Goal: Complete application form

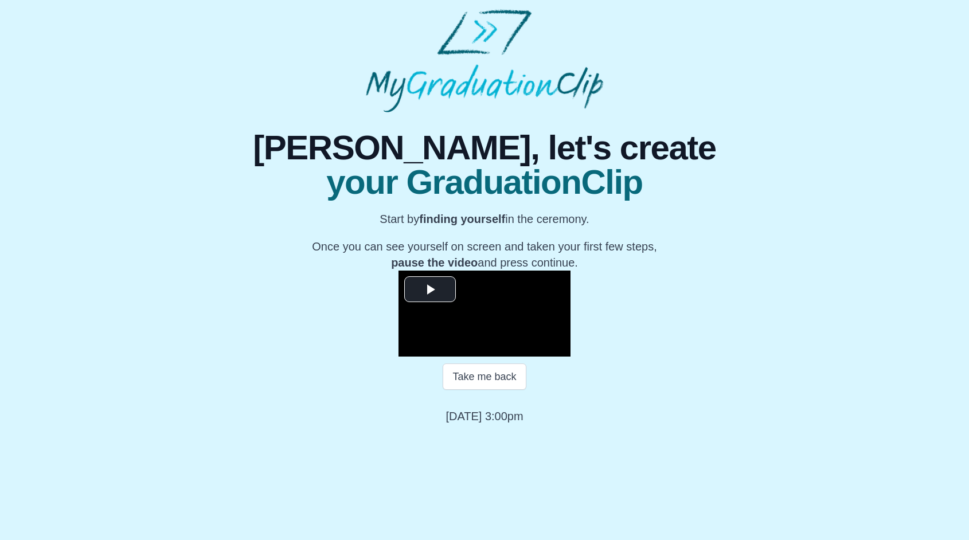
scroll to position [80, 0]
click at [430, 290] on span "Video Player" at bounding box center [430, 290] width 0 height 0
click at [445, 357] on div "Loaded : 0% 01:04 00:02 Progress : 0%" at bounding box center [496, 348] width 103 height 17
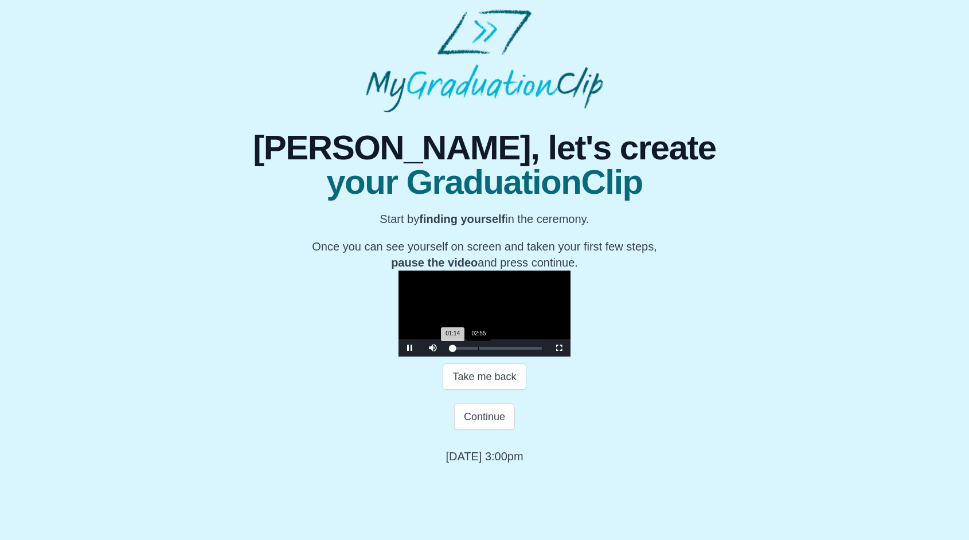
click at [445, 357] on div "Loaded : 0% 02:55 01:14 Progress : 0%" at bounding box center [496, 348] width 103 height 17
click at [445, 357] on div "Loaded : 0% 07:20 02:57 Progress : 0%" at bounding box center [496, 348] width 103 height 17
click at [555, 350] on div "10:52" at bounding box center [555, 348] width 1 height 3
click at [445, 357] on div "Loaded : 0% 11:56 11:02 Progress : 0%" at bounding box center [496, 348] width 103 height 17
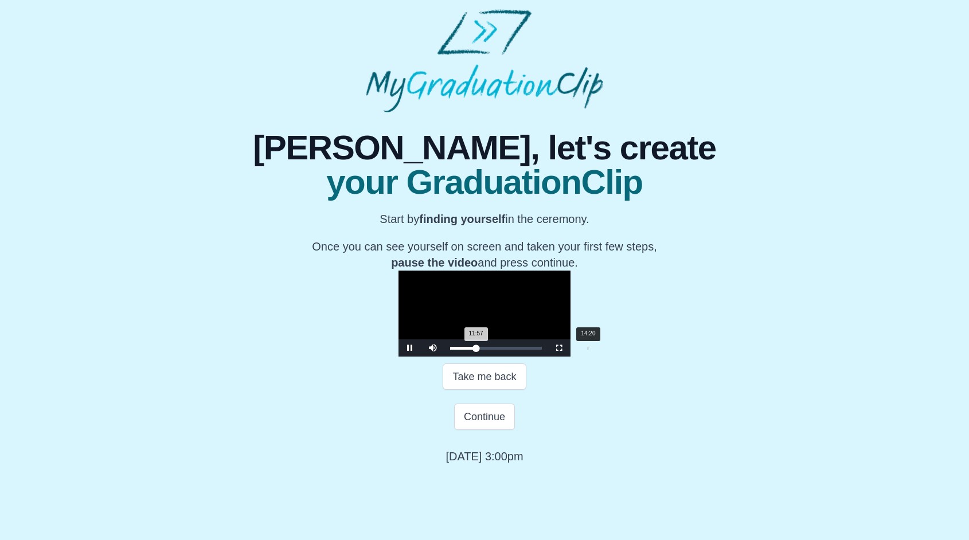
click at [445, 357] on div "Loaded : 0% 14:20 11:57 Progress : 0%" at bounding box center [496, 348] width 103 height 17
click at [454, 357] on div "Loaded : 0% 16:36 14:25 Progress : 0%" at bounding box center [496, 348] width 103 height 17
click at [462, 350] on div "Loaded : 0% 17:26 16:42 Progress : 0%" at bounding box center [496, 348] width 92 height 3
click at [625, 350] on div "18:09" at bounding box center [625, 348] width 1 height 3
click at [477, 357] on div "Loaded : 0% 18:59 18:10 Progress : 0%" at bounding box center [496, 348] width 103 height 17
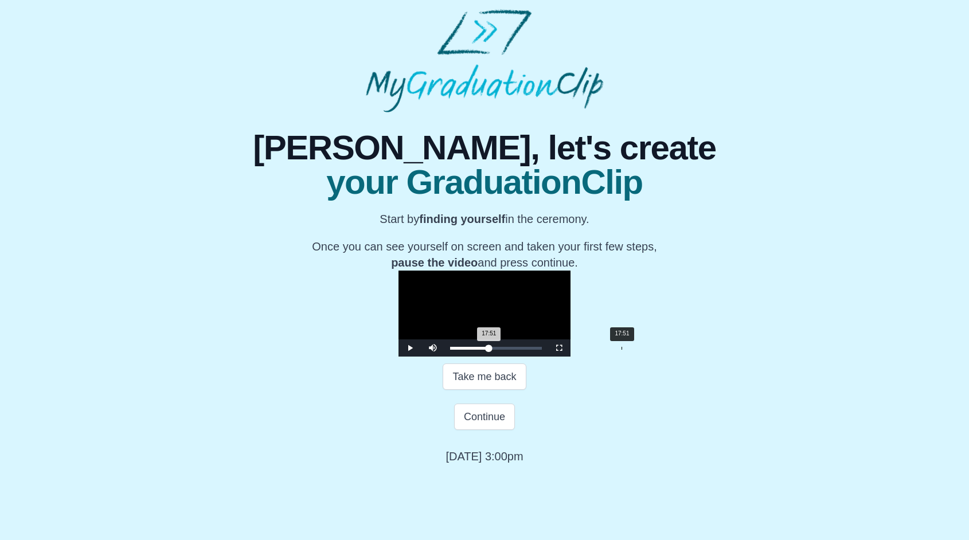
click at [466, 357] on div "Loaded : 0% 17:51 17:51 Progress : 0%" at bounding box center [496, 348] width 103 height 17
click at [458, 357] on div "Loaded : 0% 17:01 17:01 Progress : 0%" at bounding box center [496, 348] width 103 height 17
click at [450, 350] on div "17:15 Progress : 0%" at bounding box center [469, 348] width 38 height 3
click at [450, 350] on div "15:06 Progress : 0%" at bounding box center [467, 348] width 34 height 3
click at [410, 348] on span "Video Player" at bounding box center [410, 348] width 0 height 0
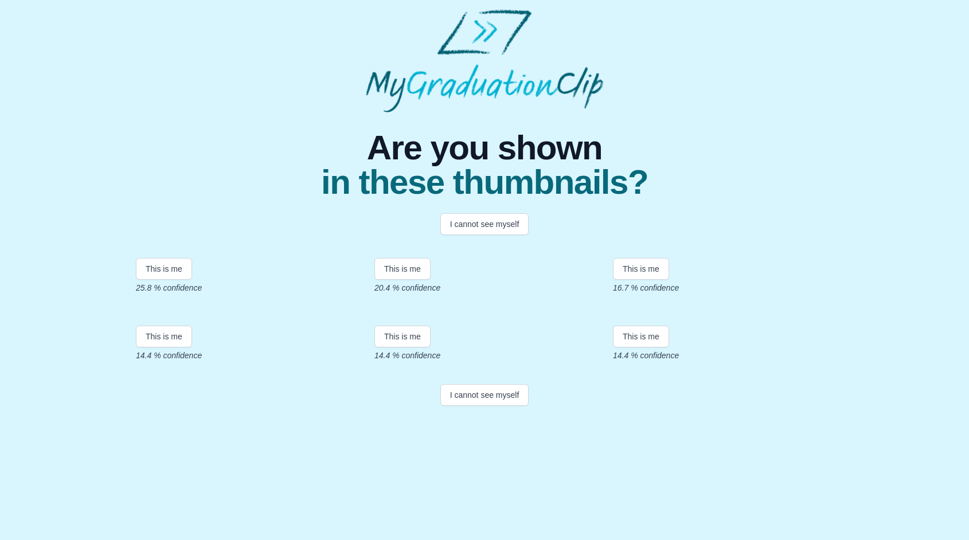
scroll to position [127, 0]
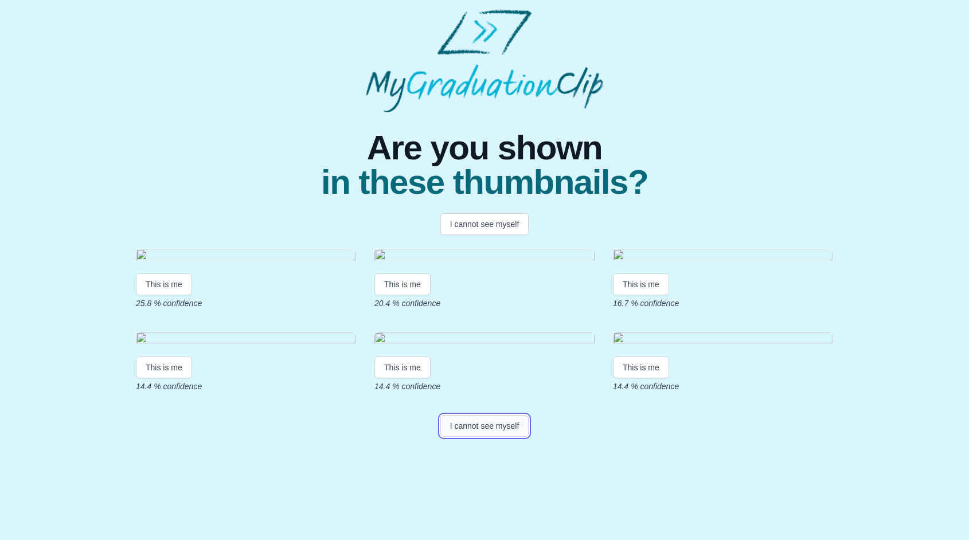
click at [485, 437] on button "I cannot see myself" at bounding box center [485, 426] width 89 height 22
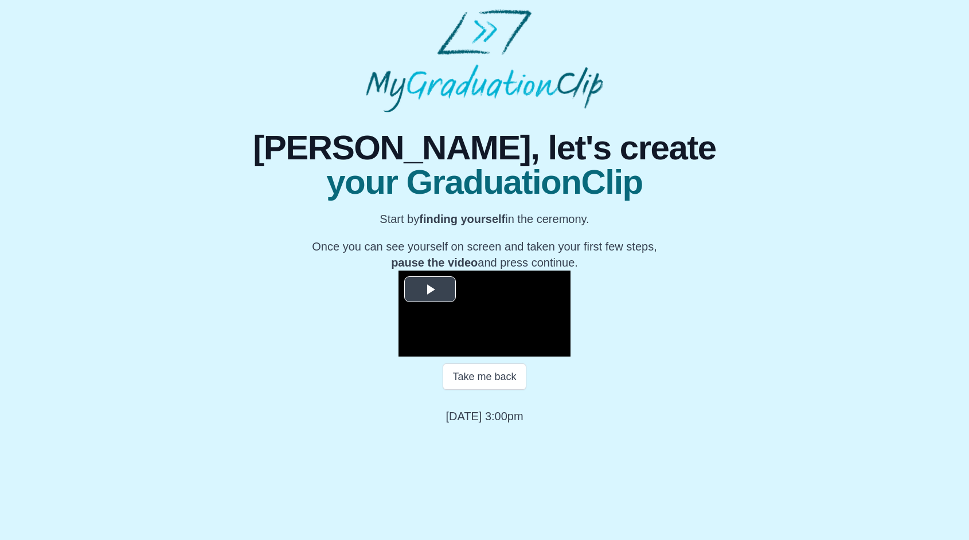
scroll to position [67, 0]
click at [430, 290] on span "Video Player" at bounding box center [430, 290] width 0 height 0
click at [445, 357] on div "Loaded : 0% 00:35 00:01 Progress : 0%" at bounding box center [496, 348] width 103 height 17
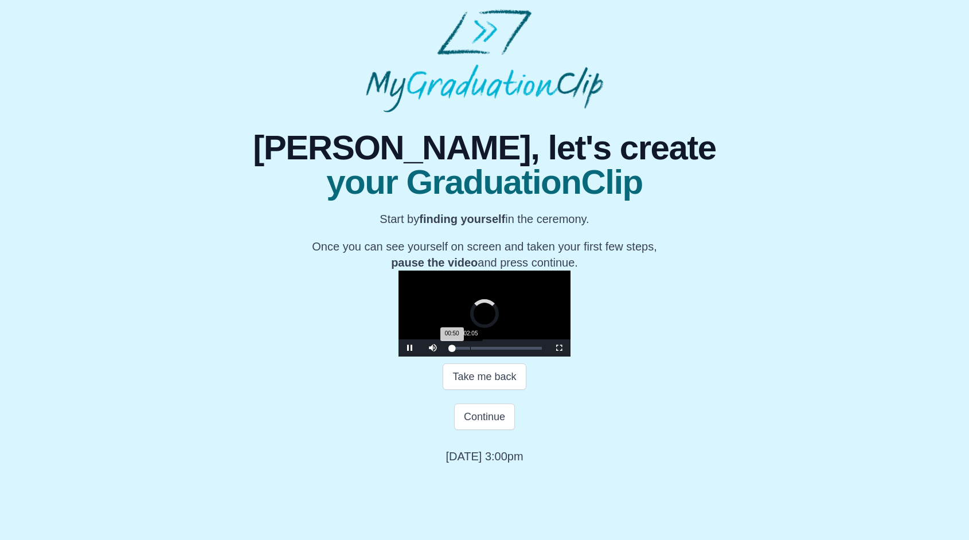
click at [450, 350] on div "Loaded : 0% 02:05 00:50 Progress : 0%" at bounding box center [496, 348] width 92 height 3
click at [445, 357] on div "Loaded : 0% 04:25 02:53 Progress : 0%" at bounding box center [496, 348] width 103 height 17
click at [410, 348] on span "Video Player" at bounding box center [410, 348] width 0 height 0
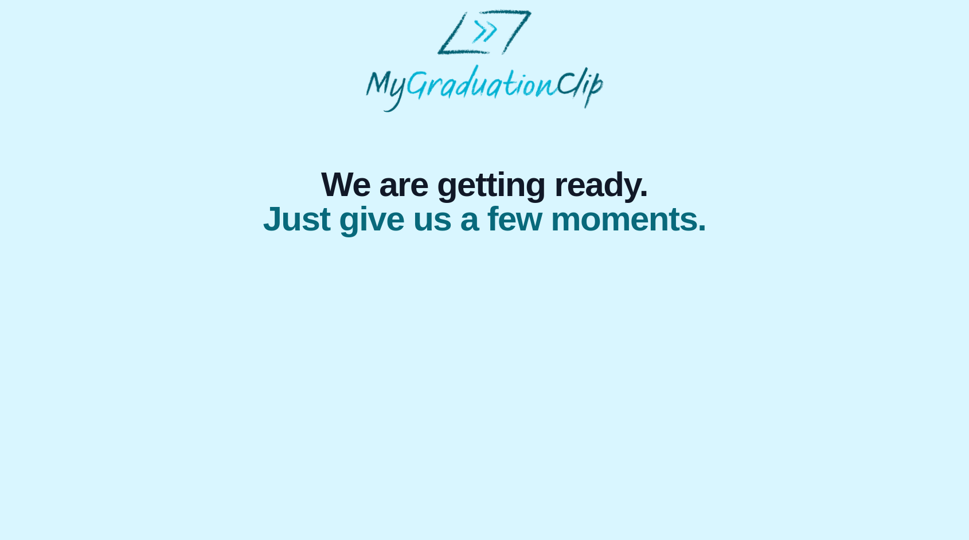
select select "**********"
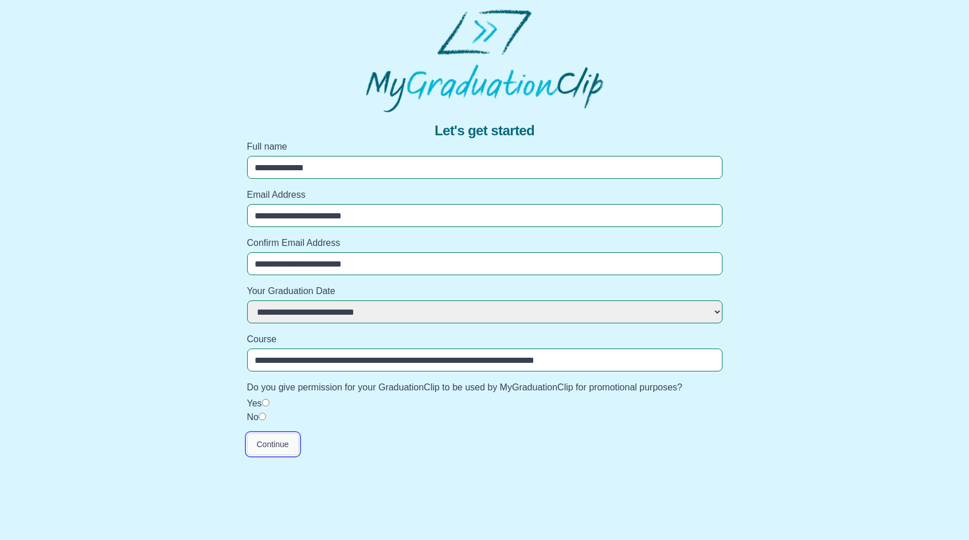
click at [270, 442] on button "Continue" at bounding box center [273, 445] width 52 height 22
click at [276, 449] on button "Continue" at bounding box center [273, 445] width 52 height 22
click at [274, 451] on button "Continue" at bounding box center [273, 445] width 52 height 22
click at [274, 451] on html "**********" at bounding box center [484, 232] width 969 height 465
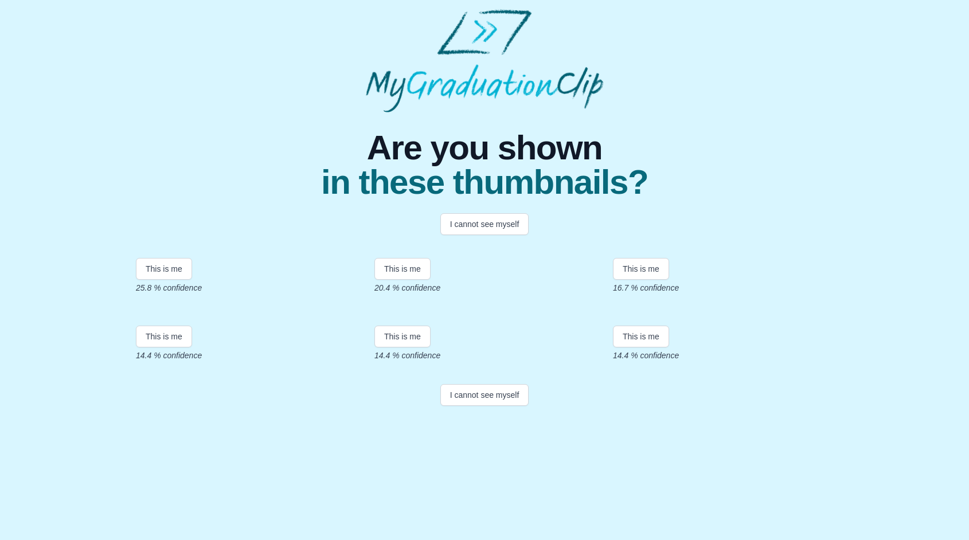
scroll to position [127, 0]
